Goal: Transaction & Acquisition: Subscribe to service/newsletter

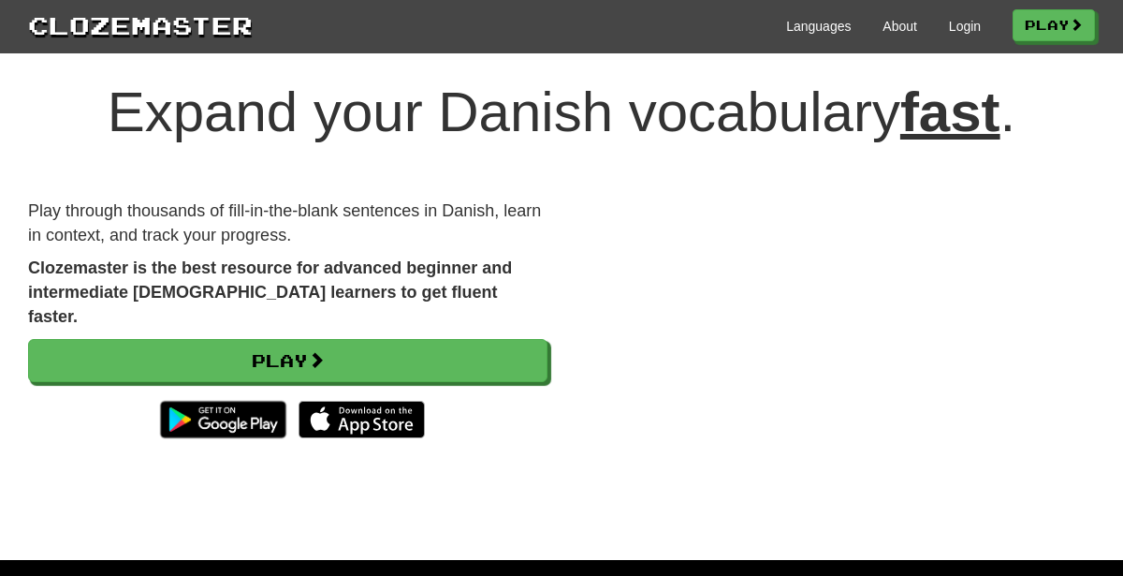
scroll to position [17, 0]
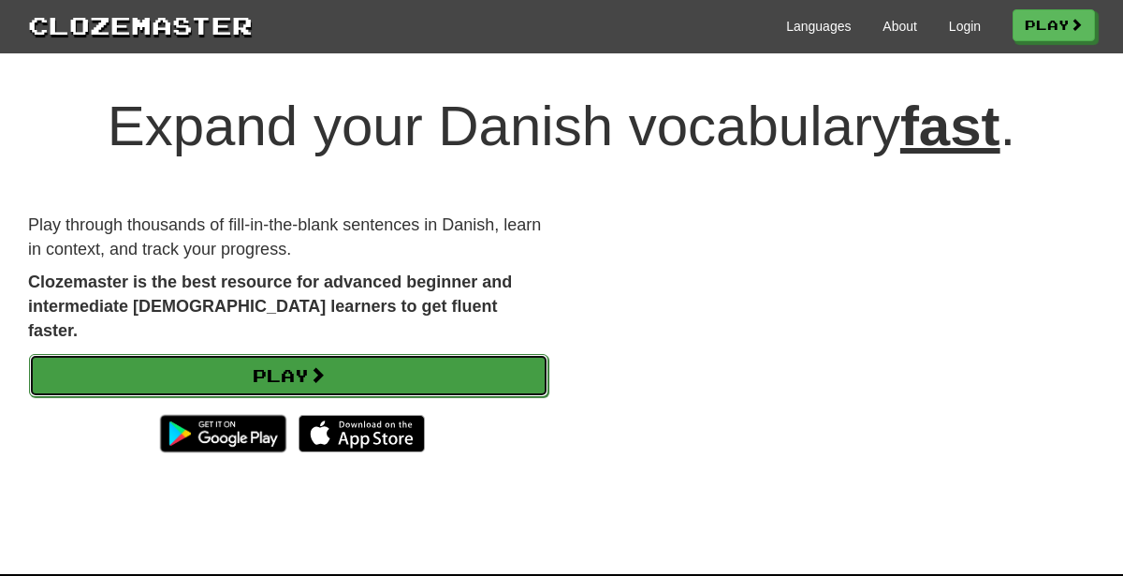
click at [95, 357] on link "Play" at bounding box center [288, 375] width 519 height 43
click at [151, 354] on link "Play" at bounding box center [288, 375] width 519 height 43
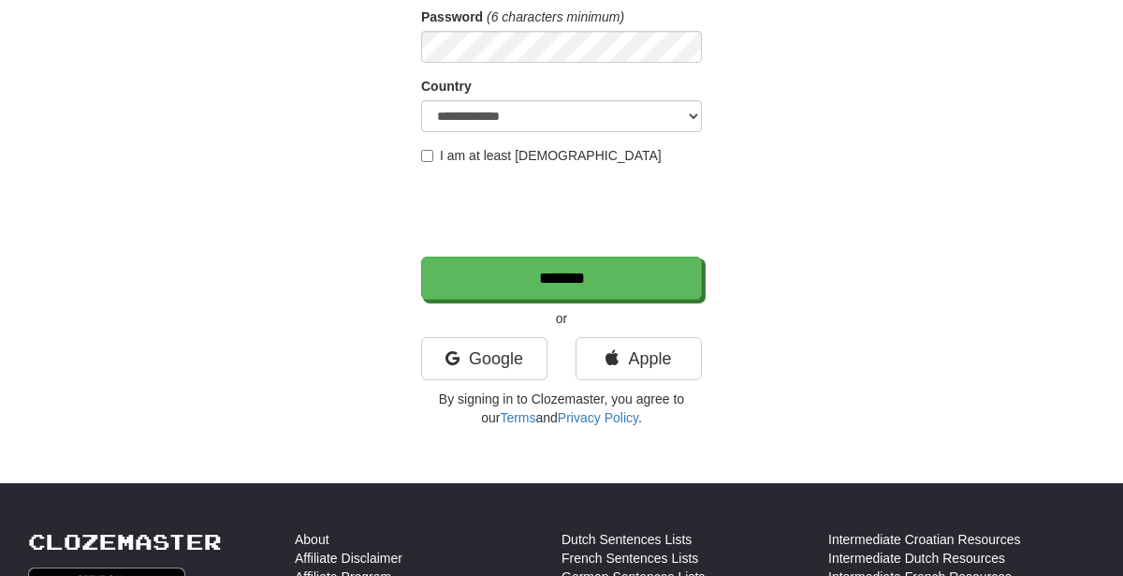
scroll to position [295, 0]
